Goal: Use online tool/utility: Utilize a website feature to perform a specific function

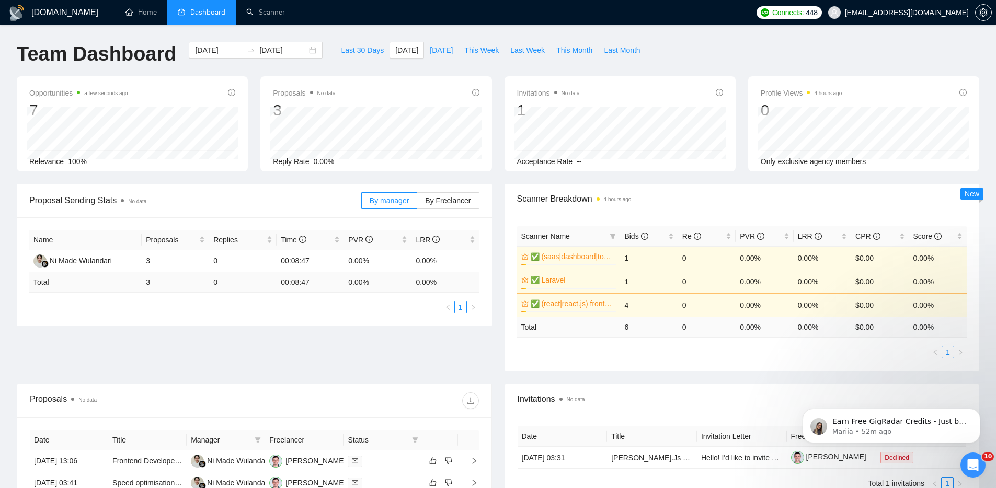
click at [297, 4] on ul "Home Dashboard Scanner" at bounding box center [430, 12] width 642 height 25
click at [285, 8] on link "Scanner" at bounding box center [265, 12] width 39 height 9
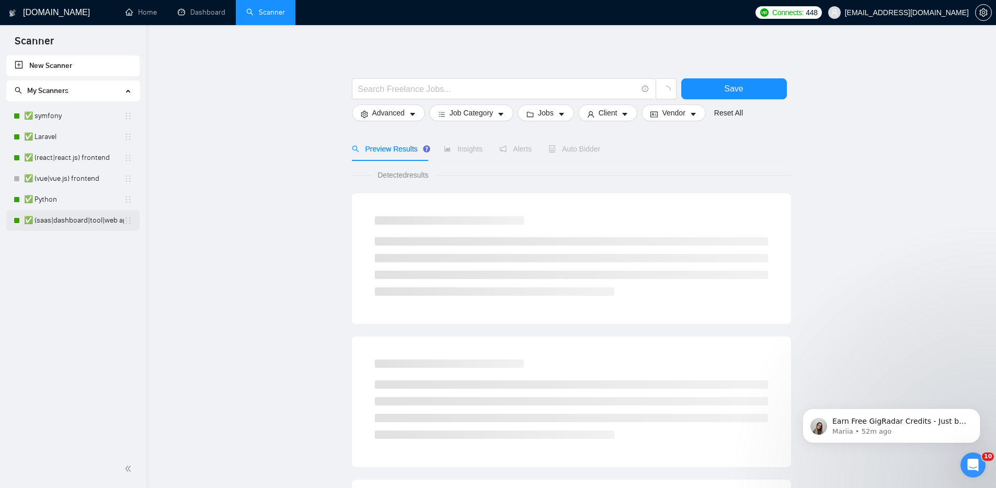
click at [83, 216] on link "✅ (saas|dashboard|tool|web app|platform) ai developer" at bounding box center [74, 220] width 100 height 21
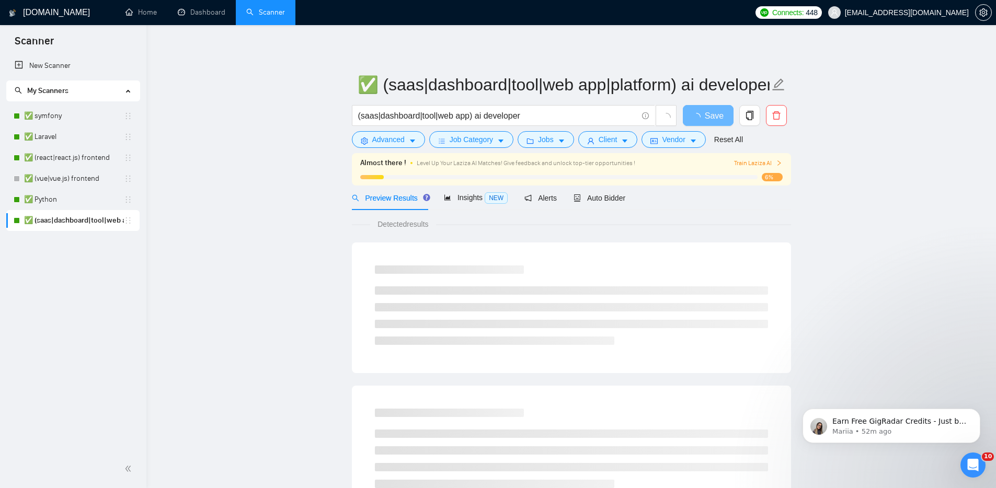
click at [749, 164] on span "Train Laziza AI" at bounding box center [758, 163] width 48 height 10
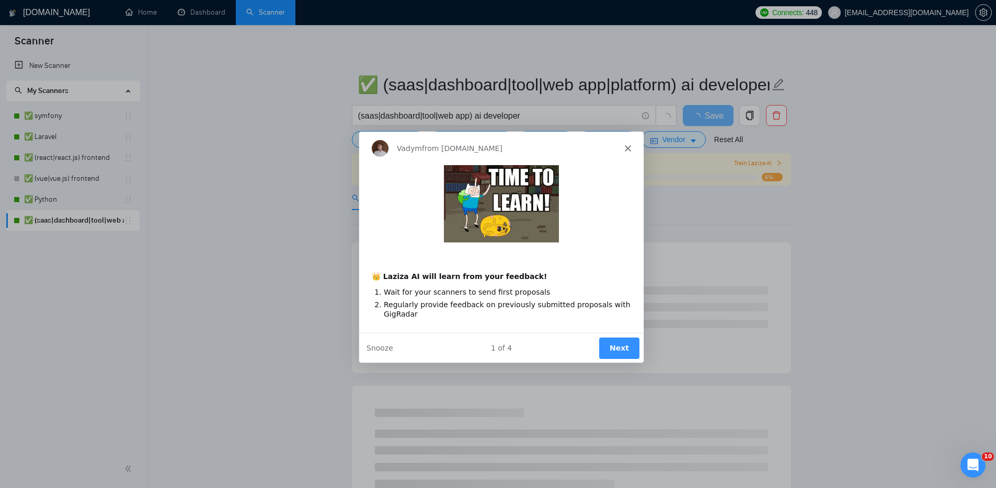
click at [622, 353] on button "Next" at bounding box center [618, 347] width 40 height 21
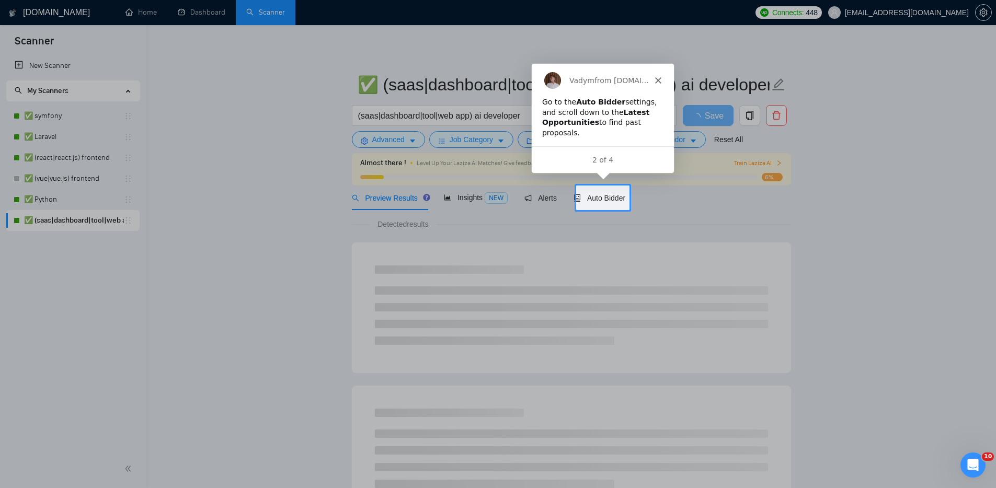
click at [649, 116] on div "Go to the Auto Bidder settings, and scroll down to the Latest Opportunities to …" at bounding box center [602, 117] width 121 height 41
click at [620, 153] on div "2 of 4" at bounding box center [602, 159] width 142 height 27
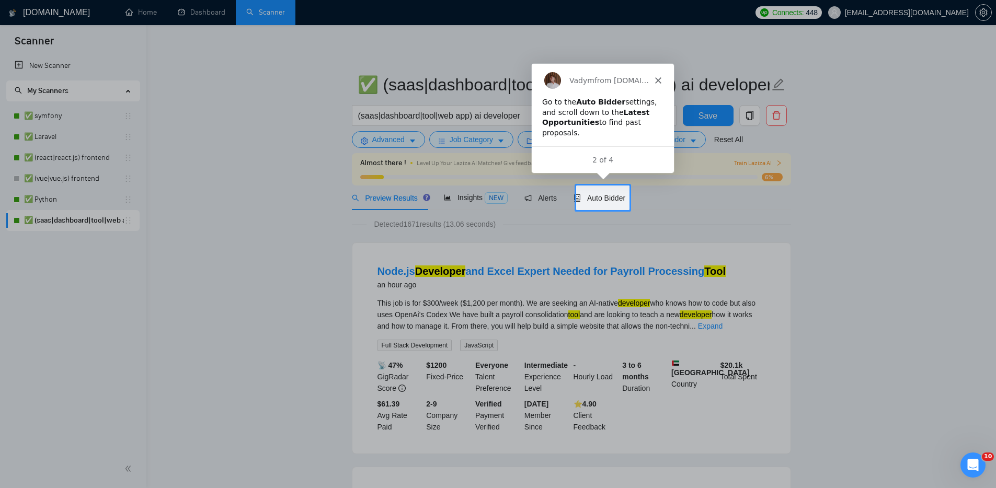
click at [675, 207] on div at bounding box center [813, 198] width 367 height 25
click at [620, 198] on span "Auto Bidder" at bounding box center [600, 198] width 52 height 8
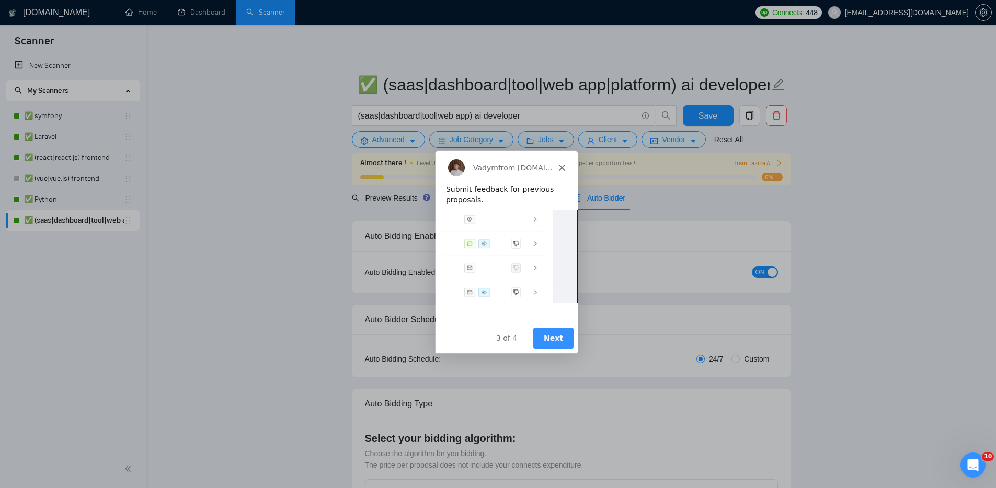
click at [551, 339] on button "Next" at bounding box center [552, 337] width 40 height 21
click at [551, 336] on button "Next" at bounding box center [552, 337] width 40 height 21
click at [547, 343] on button "Next" at bounding box center [552, 337] width 40 height 21
click at [566, 165] on div "Vadym from [DOMAIN_NAME]" at bounding box center [506, 167] width 142 height 33
click at [563, 167] on icon "Close" at bounding box center [561, 167] width 6 height 6
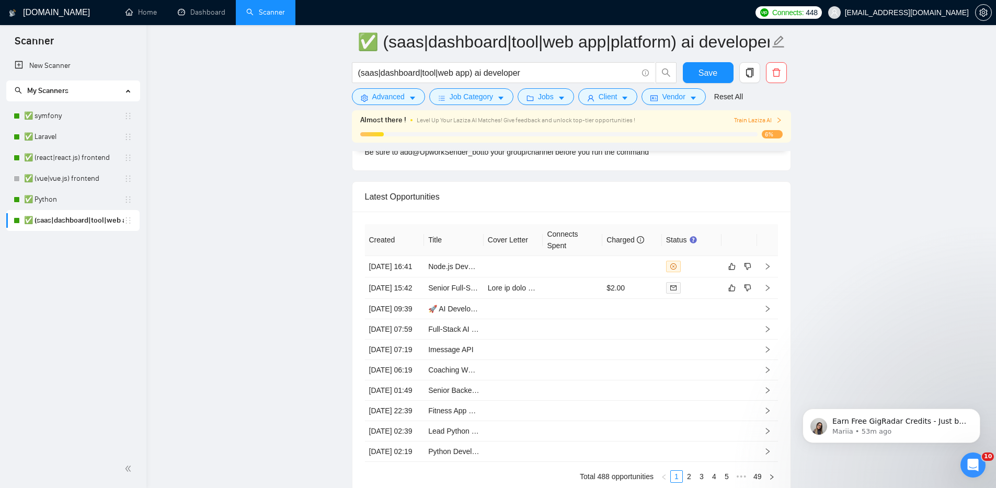
scroll to position [2700, 0]
click at [732, 271] on icon "like" at bounding box center [731, 267] width 7 height 8
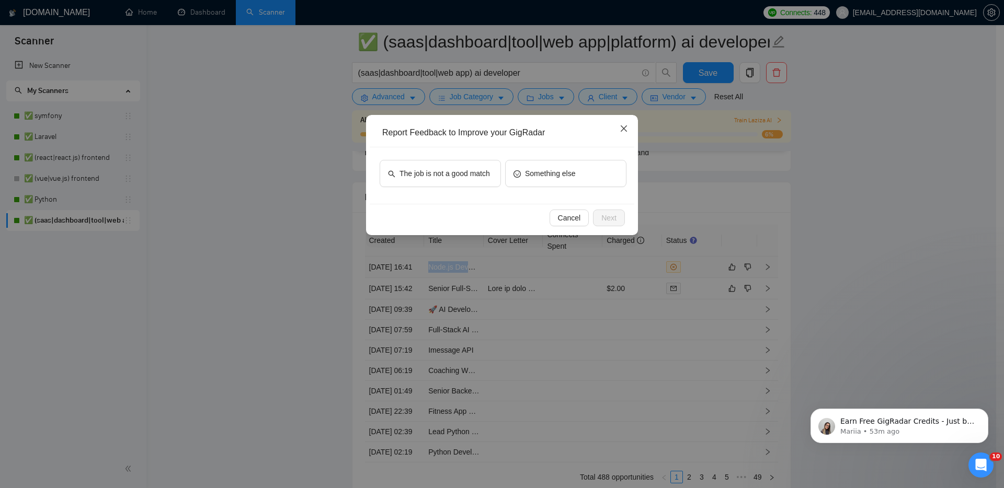
click at [626, 132] on icon "close" at bounding box center [624, 128] width 8 height 8
